Goal: Navigation & Orientation: Find specific page/section

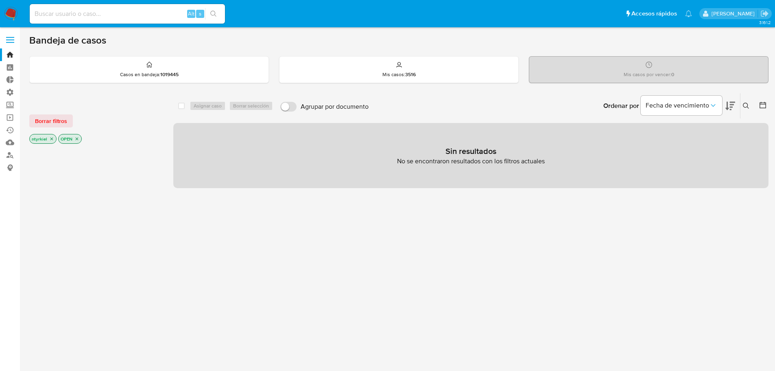
click at [13, 31] on aside "Bandeja Tablero Tablero Externo Administración Reglas Roles Usuarios Equipos Co…" at bounding box center [10, 248] width 20 height 496
click at [11, 38] on span at bounding box center [10, 37] width 8 height 1
click at [0, 0] on input "checkbox" at bounding box center [0, 0] width 0 height 0
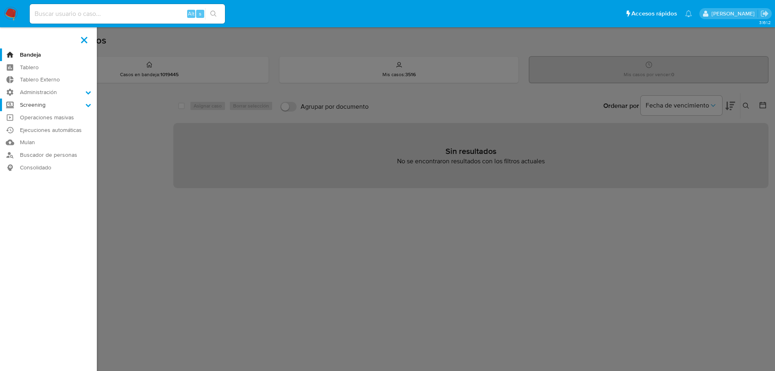
click at [62, 107] on label "Screening" at bounding box center [48, 104] width 97 height 13
click at [0, 0] on input "Screening" at bounding box center [0, 0] width 0 height 0
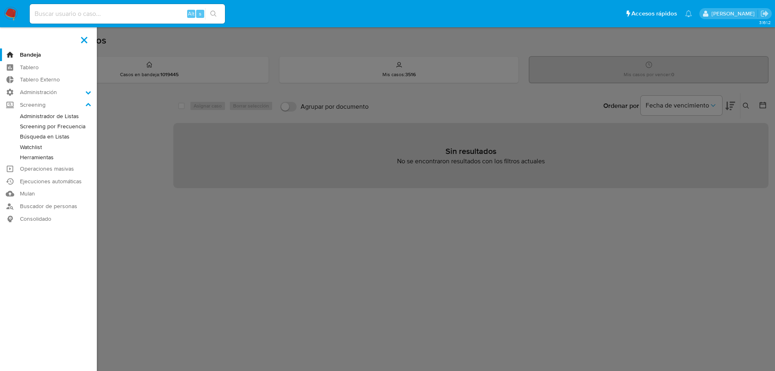
click at [52, 117] on link "Administrador de Listas" at bounding box center [48, 116] width 97 height 10
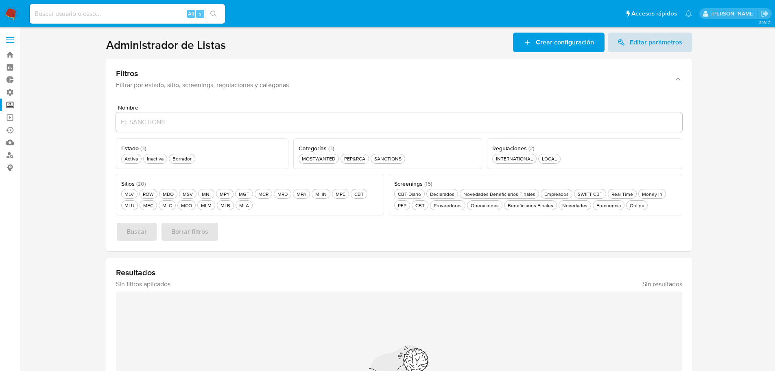
click at [661, 40] on span "Editar parámetros" at bounding box center [656, 43] width 52 height 20
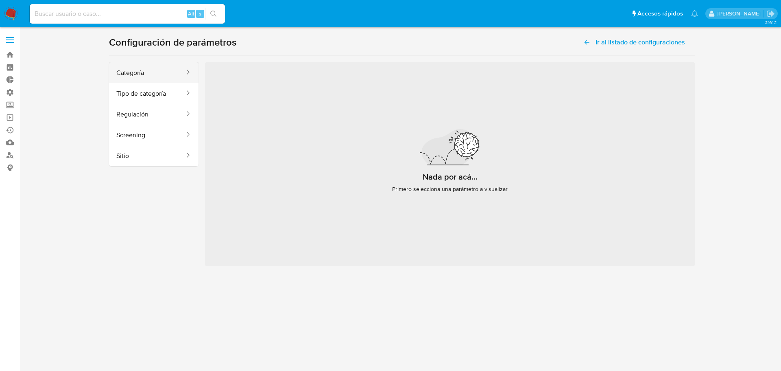
click at [167, 71] on button "Categoría" at bounding box center [147, 72] width 76 height 21
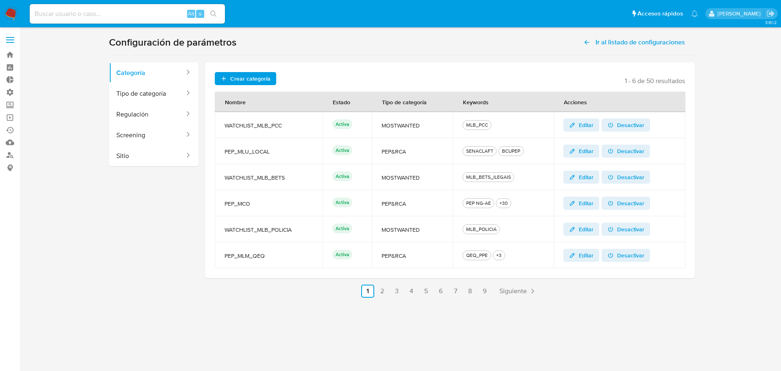
click at [375, 293] on ul "Anterior 1 2 3 4 5 6 7 8 9 Siguiente" at bounding box center [450, 290] width 490 height 13
click at [384, 289] on link "2" at bounding box center [382, 290] width 13 height 13
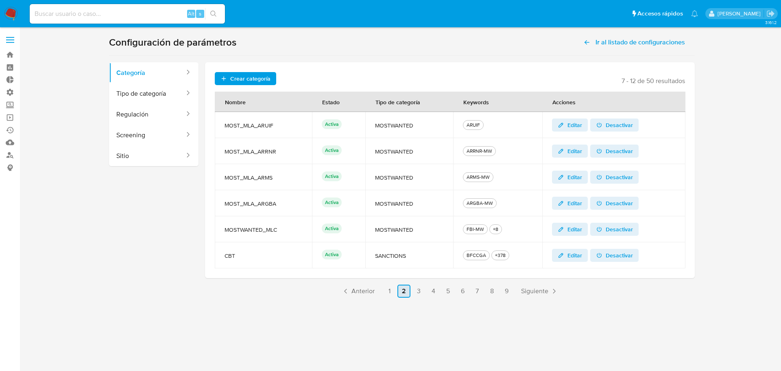
click at [403, 290] on link "2" at bounding box center [404, 290] width 13 height 13
click at [419, 288] on link "3" at bounding box center [418, 290] width 13 height 13
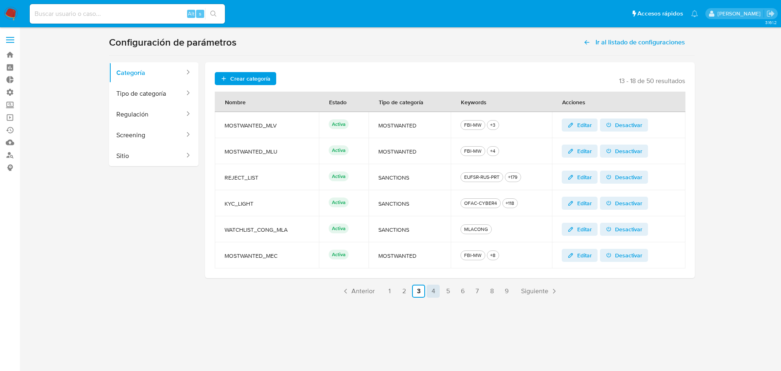
click at [436, 288] on link "4" at bounding box center [433, 290] width 13 height 13
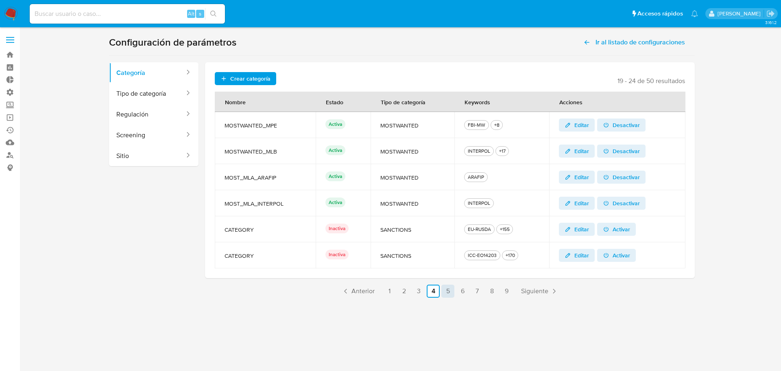
click at [450, 288] on link "5" at bounding box center [447, 290] width 13 height 13
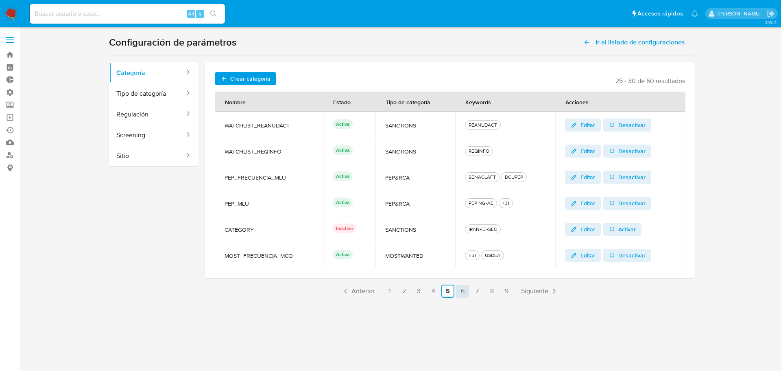
click at [461, 291] on link "6" at bounding box center [462, 290] width 13 height 13
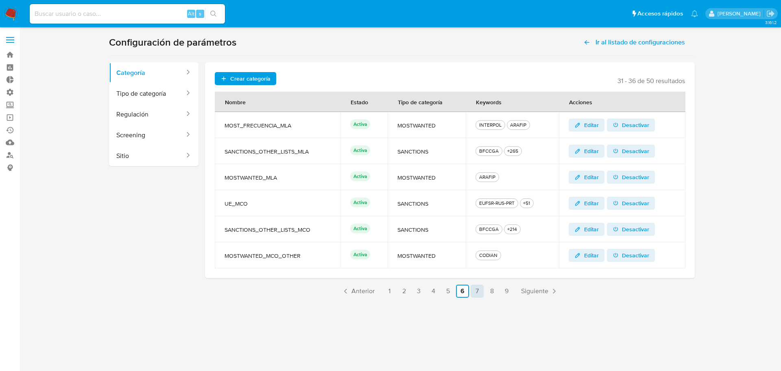
click at [476, 292] on link "7" at bounding box center [477, 290] width 13 height 13
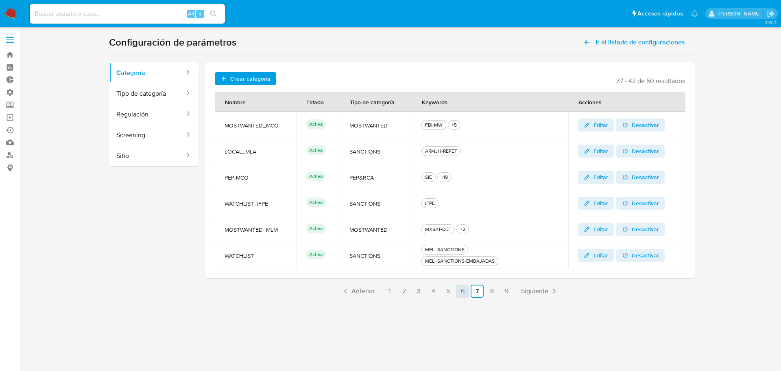
click at [463, 287] on link "6" at bounding box center [462, 290] width 13 height 13
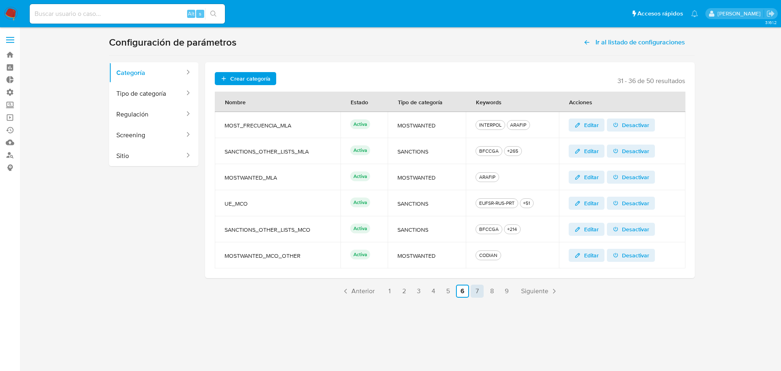
click at [480, 291] on link "7" at bounding box center [477, 290] width 13 height 13
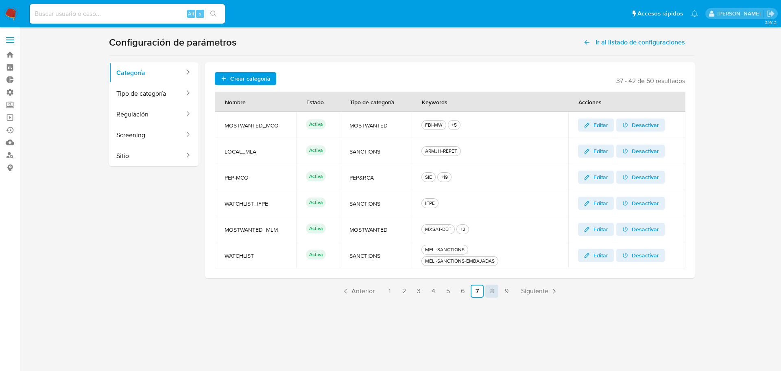
click at [491, 288] on link "8" at bounding box center [491, 290] width 13 height 13
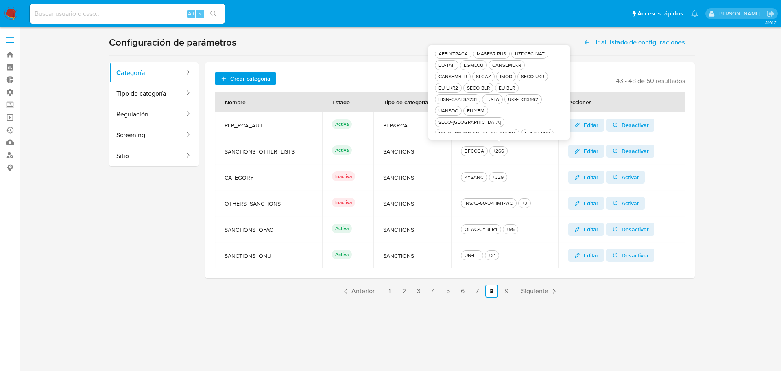
scroll to position [285, 0]
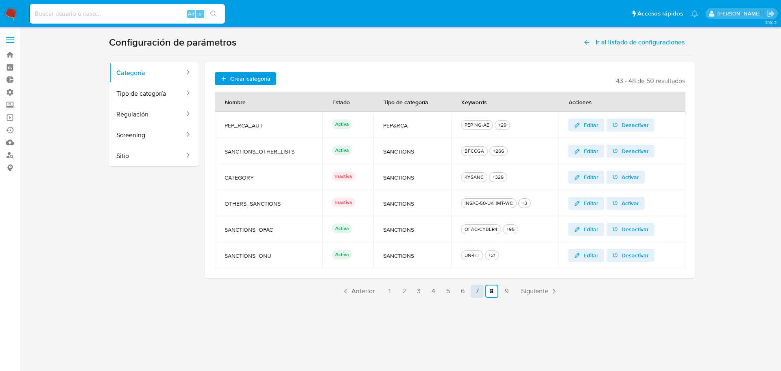
click at [471, 295] on link "7" at bounding box center [477, 290] width 13 height 13
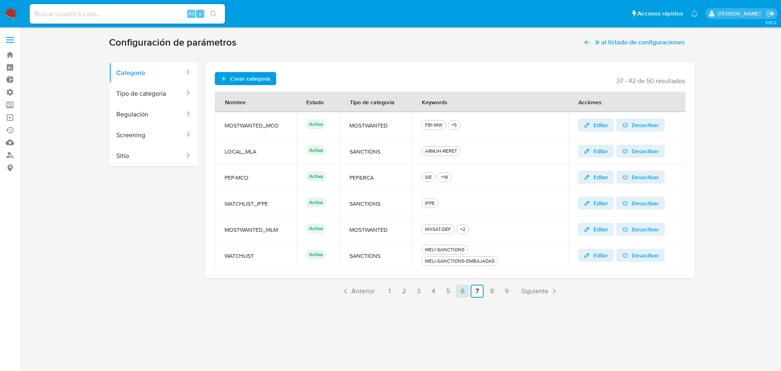
click at [459, 293] on link "6" at bounding box center [462, 290] width 13 height 13
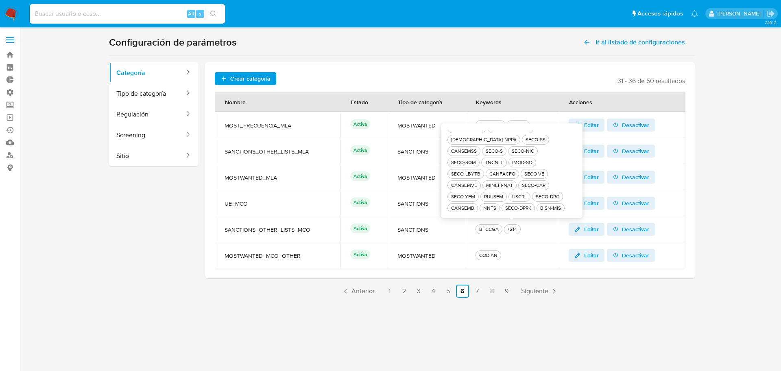
scroll to position [680, 0]
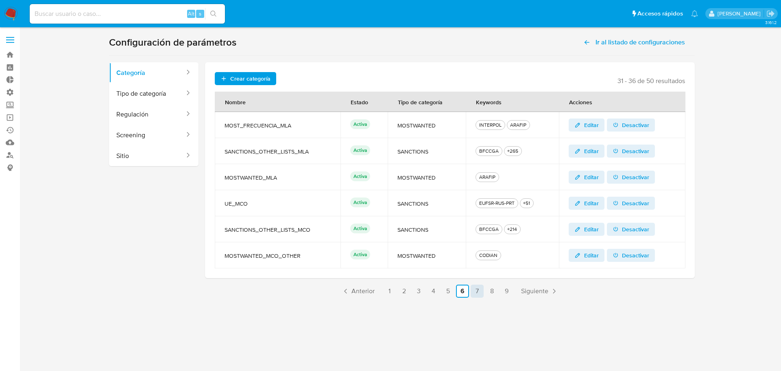
click at [476, 291] on link "7" at bounding box center [477, 290] width 13 height 13
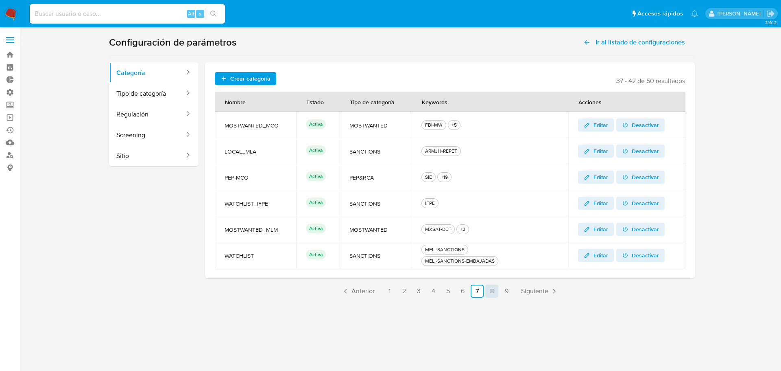
click at [488, 294] on link "8" at bounding box center [491, 290] width 13 height 13
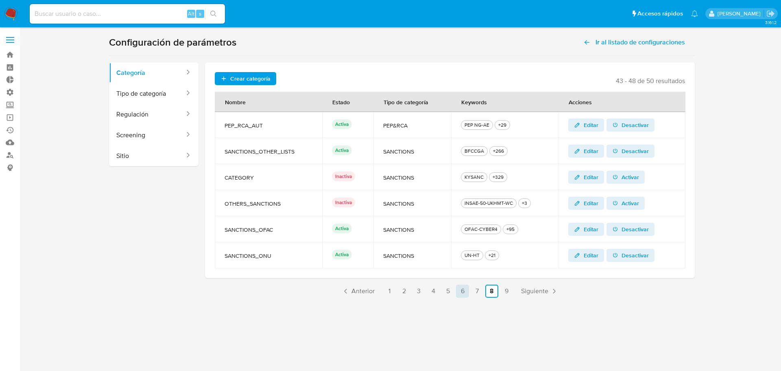
click at [464, 293] on link "6" at bounding box center [462, 290] width 13 height 13
